Goal: Task Accomplishment & Management: Manage account settings

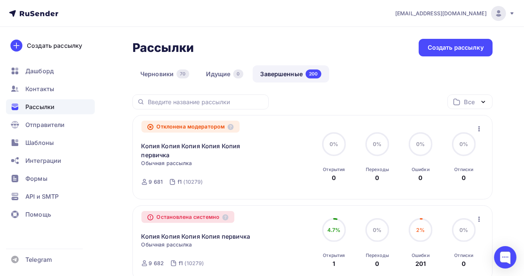
click at [502, 13] on img at bounding box center [498, 13] width 9 height 9
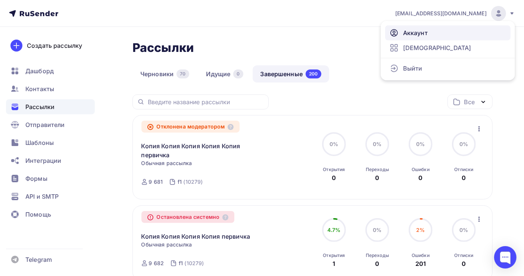
click at [425, 31] on span "Аккаунт" at bounding box center [415, 32] width 25 height 9
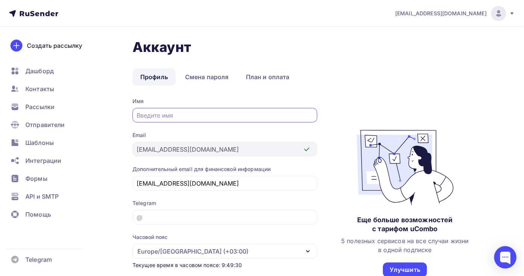
click at [156, 77] on link "Профиль" at bounding box center [154, 76] width 43 height 17
click at [512, 15] on icon at bounding box center [512, 13] width 6 height 6
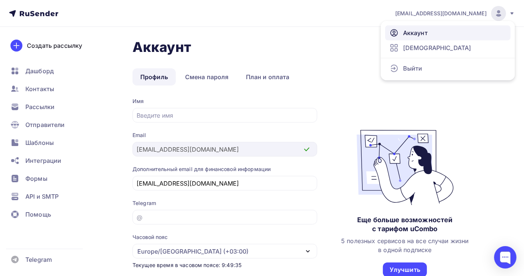
click at [413, 36] on span "Аккаунт" at bounding box center [415, 32] width 25 height 9
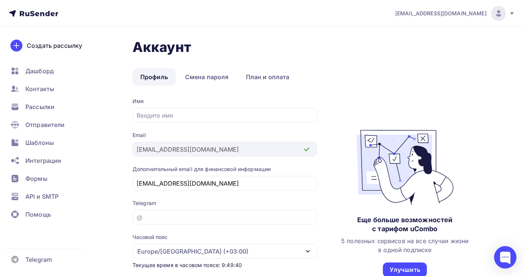
click at [495, 16] on img at bounding box center [498, 13] width 9 height 9
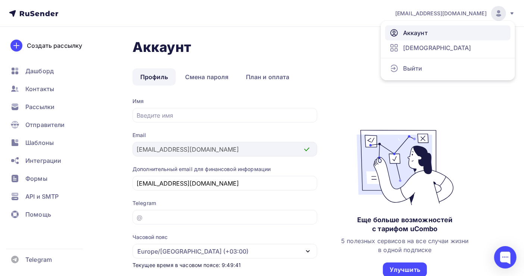
click at [418, 32] on span "Аккаунт" at bounding box center [415, 32] width 25 height 9
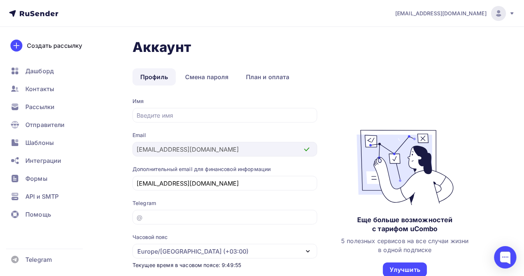
click at [39, 13] on icon at bounding box center [33, 13] width 49 height 9
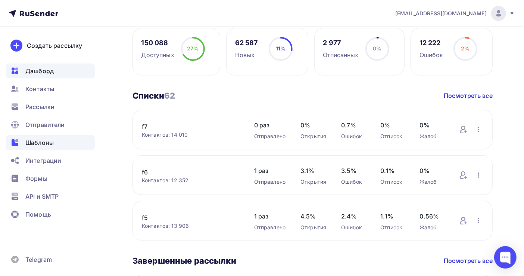
scroll to position [199, 0]
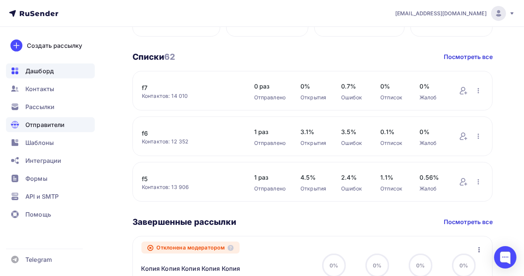
click at [53, 125] on span "Отправители" at bounding box center [45, 124] width 40 height 9
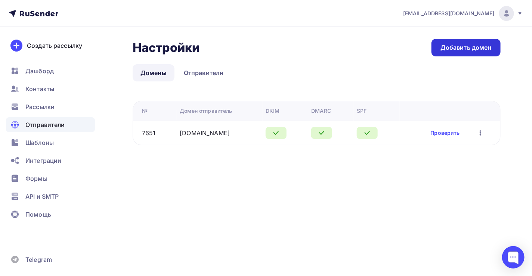
click at [460, 47] on div "Добавить домен" at bounding box center [465, 47] width 51 height 9
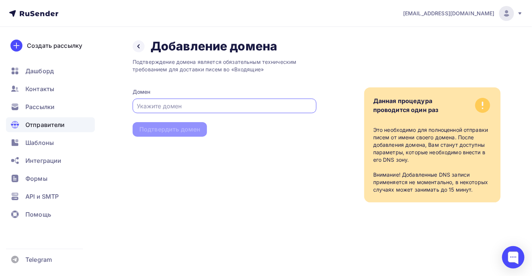
click at [150, 104] on input "text" at bounding box center [224, 106] width 175 height 9
paste input "[EMAIL_ADDRESS][DOMAIN_NAME]"
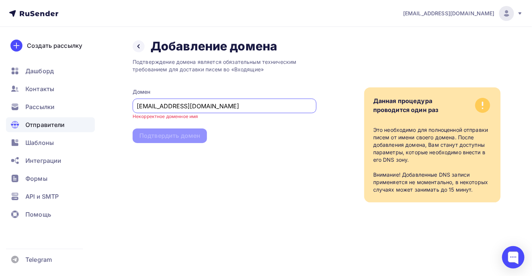
click at [152, 106] on input "[EMAIL_ADDRESS][DOMAIN_NAME]" at bounding box center [224, 106] width 175 height 9
drag, startPoint x: 151, startPoint y: 106, endPoint x: 124, endPoint y: 110, distance: 27.5
click at [124, 110] on div "Назад Добавление домена Добавление домена Подтверждение домена является обязате…" at bounding box center [266, 129] width 532 height 205
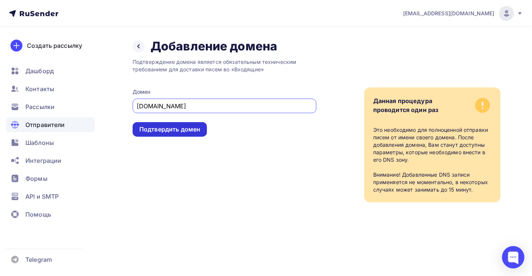
type input "[DOMAIN_NAME]"
click at [186, 128] on div "Подтвердить домен" at bounding box center [169, 129] width 61 height 9
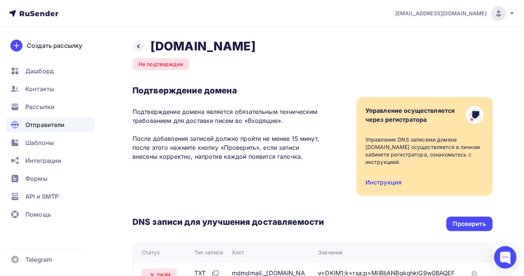
click at [53, 124] on span "Отправители" at bounding box center [45, 124] width 40 height 9
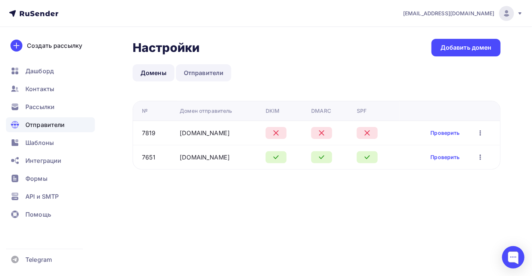
click at [199, 74] on link "Отправители" at bounding box center [204, 72] width 56 height 17
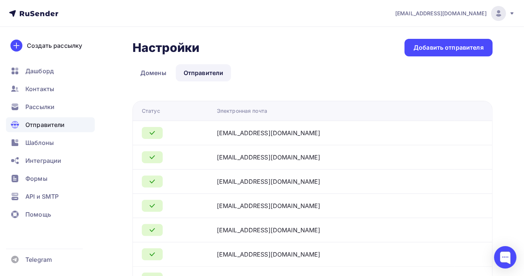
click at [150, 131] on icon at bounding box center [152, 132] width 9 height 9
click at [155, 134] on icon at bounding box center [152, 132] width 9 height 9
click at [463, 47] on div "Добавить отправителя" at bounding box center [449, 47] width 70 height 9
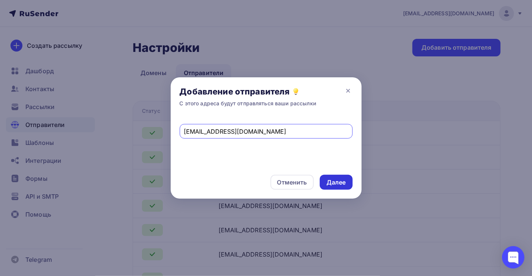
type input "[EMAIL_ADDRESS][DOMAIN_NAME]"
click at [343, 184] on div "Далее" at bounding box center [335, 182] width 19 height 9
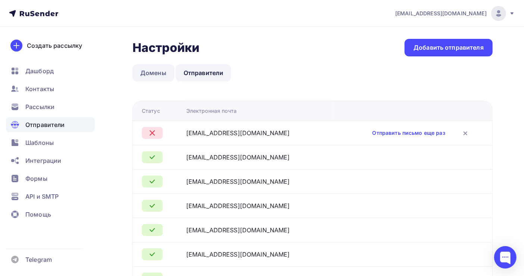
click at [152, 72] on link "Домены" at bounding box center [154, 72] width 42 height 17
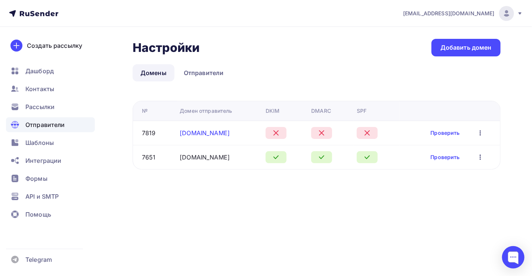
click at [195, 131] on link "[DOMAIN_NAME]" at bounding box center [205, 132] width 50 height 7
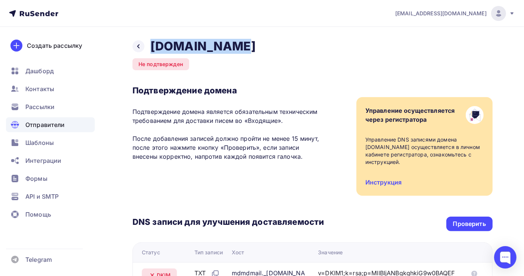
drag, startPoint x: 239, startPoint y: 48, endPoint x: 151, endPoint y: 50, distance: 88.1
copy h2 "[DOMAIN_NAME]"
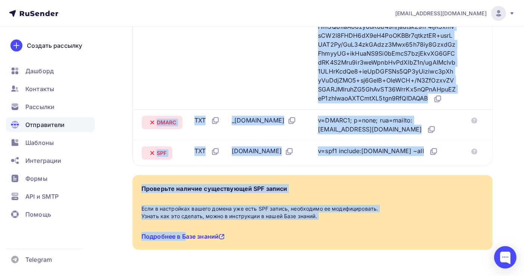
scroll to position [296, 0]
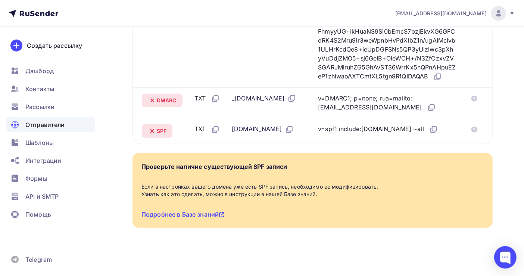
drag, startPoint x: 132, startPoint y: 214, endPoint x: 475, endPoint y: 135, distance: 352.1
click at [475, 135] on div "Назад [DOMAIN_NAME] Не подтвержден Подтверждение домена Подтверждение домена яв…" at bounding box center [262, 7] width 524 height 535
copy div "DNS записи для улучшения доставляемости Проверить"
click at [246, 252] on div "Назад [DOMAIN_NAME] Не подтвержден Подтверждение домена Подтверждение домена яв…" at bounding box center [262, 7] width 524 height 535
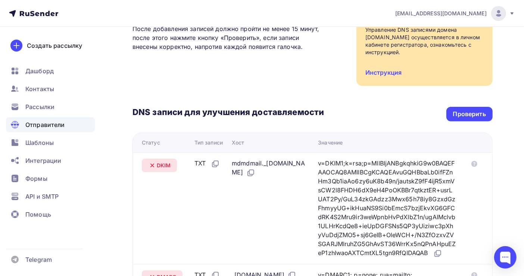
scroll to position [47, 0]
